Goal: Book appointment/travel/reservation

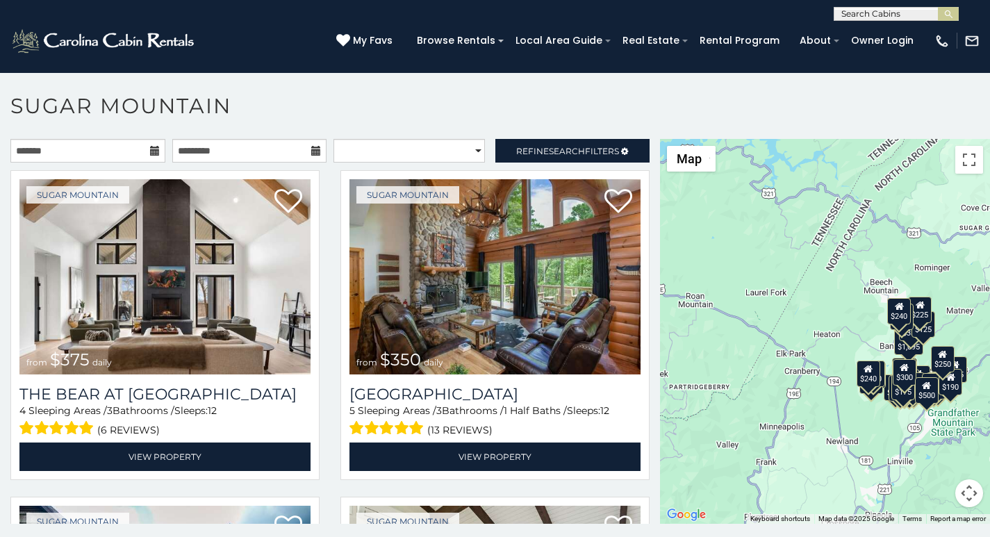
scroll to position [6, 0]
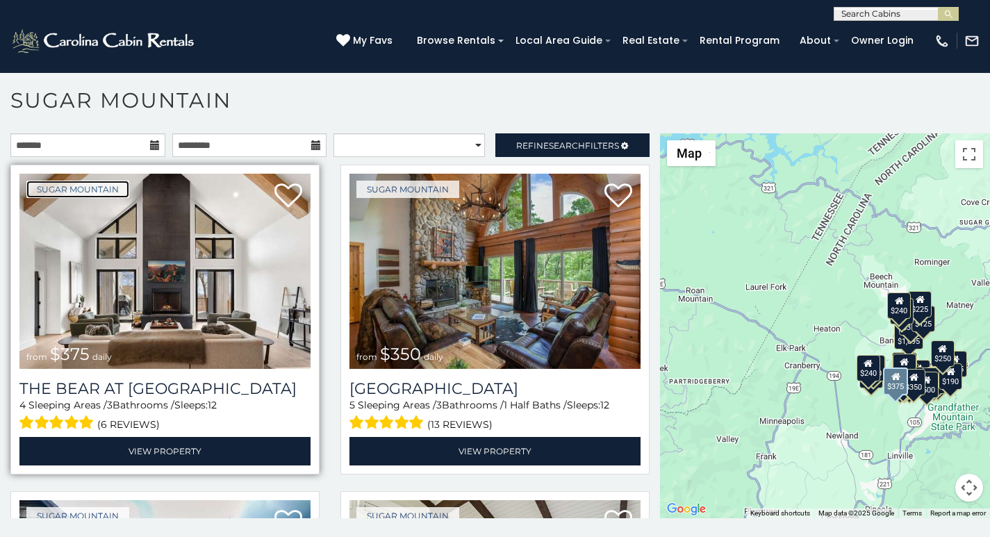
click at [47, 191] on link "Sugar Mountain" at bounding box center [77, 189] width 103 height 17
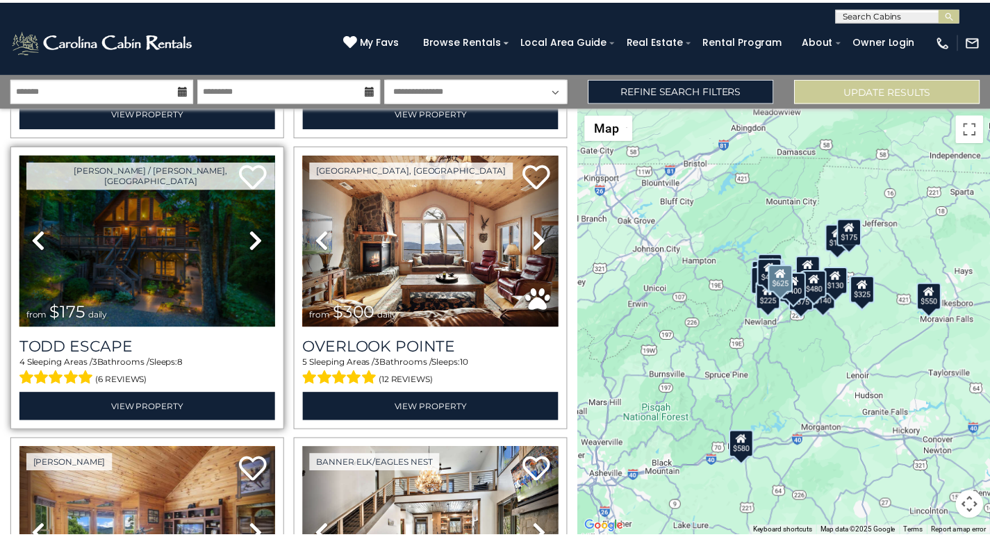
scroll to position [376, 0]
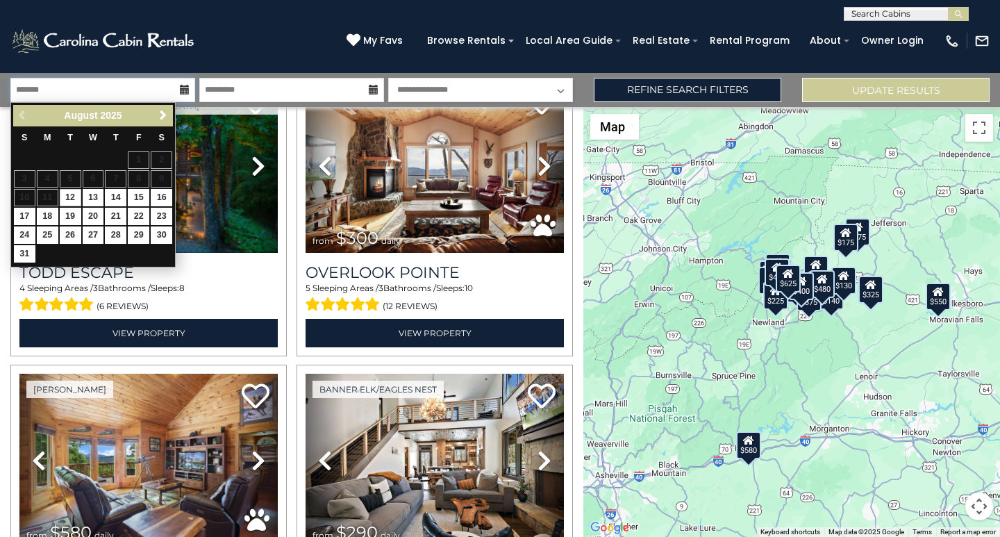
click at [44, 85] on input "text" at bounding box center [102, 90] width 185 height 24
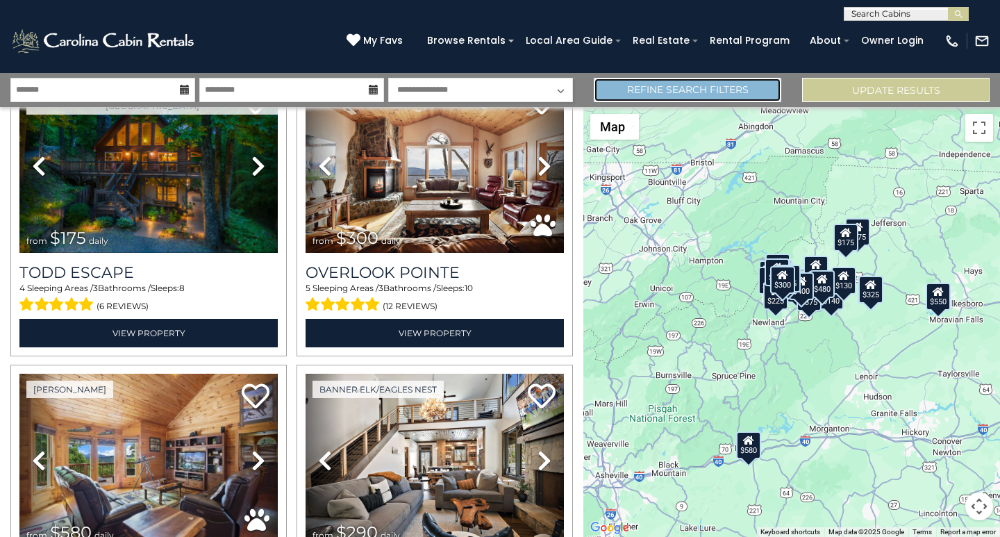
click at [656, 83] on link "Refine Search Filters" at bounding box center [688, 90] width 188 height 24
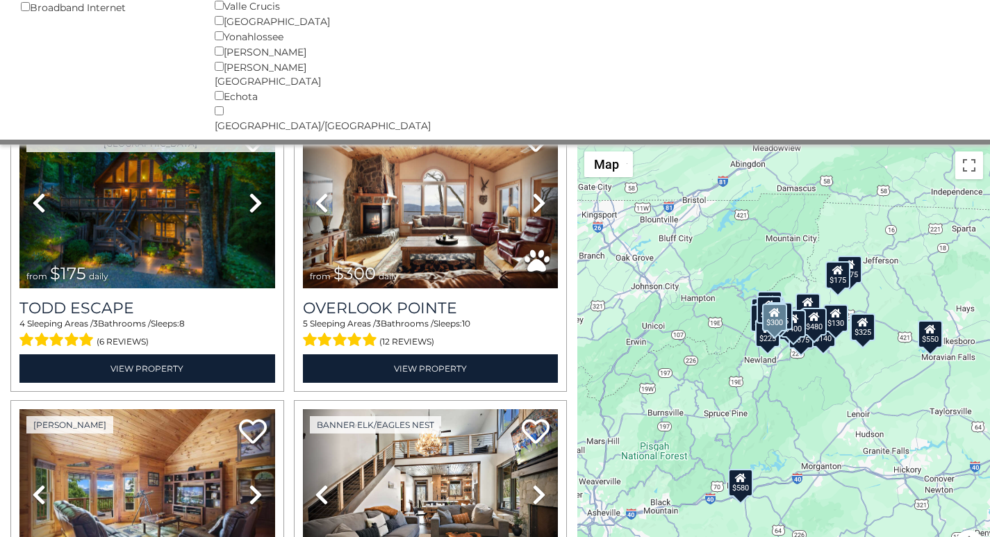
scroll to position [417, 0]
